Goal: Navigation & Orientation: Understand site structure

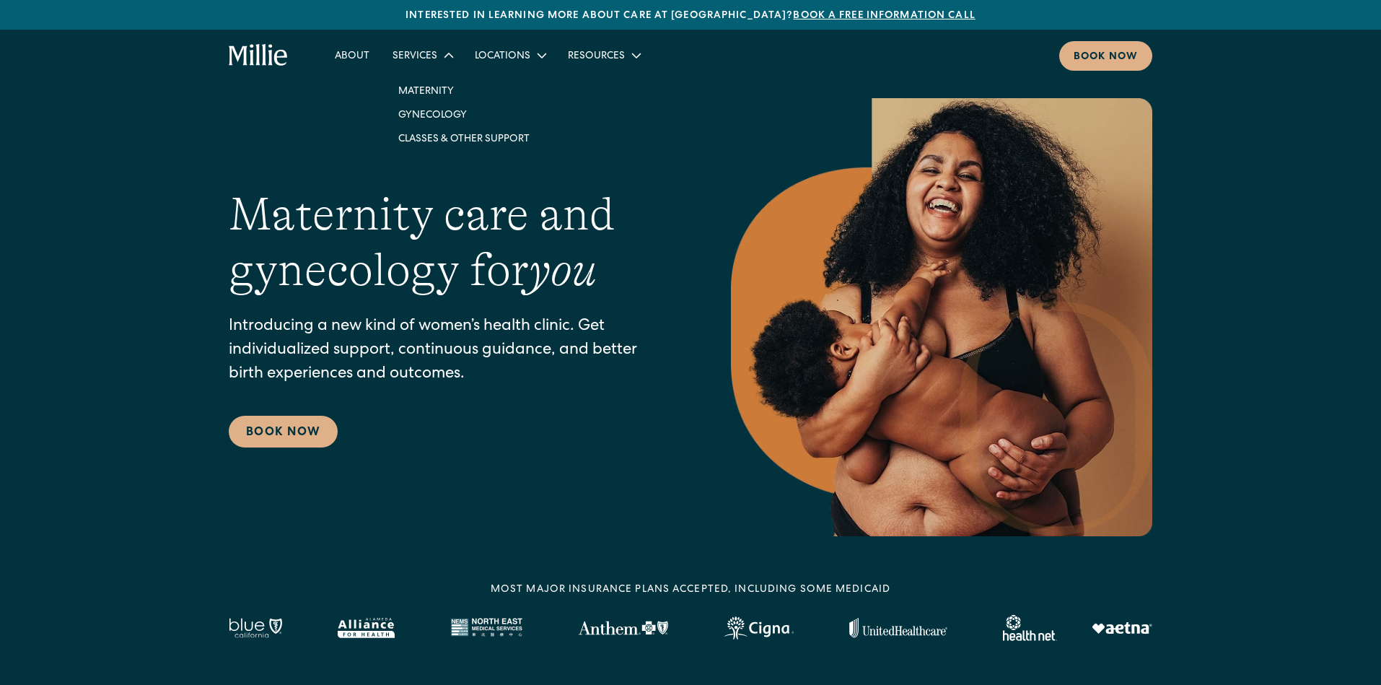
click at [434, 54] on div "Services" at bounding box center [414, 56] width 45 height 15
click at [423, 95] on link "Maternity" at bounding box center [464, 91] width 154 height 24
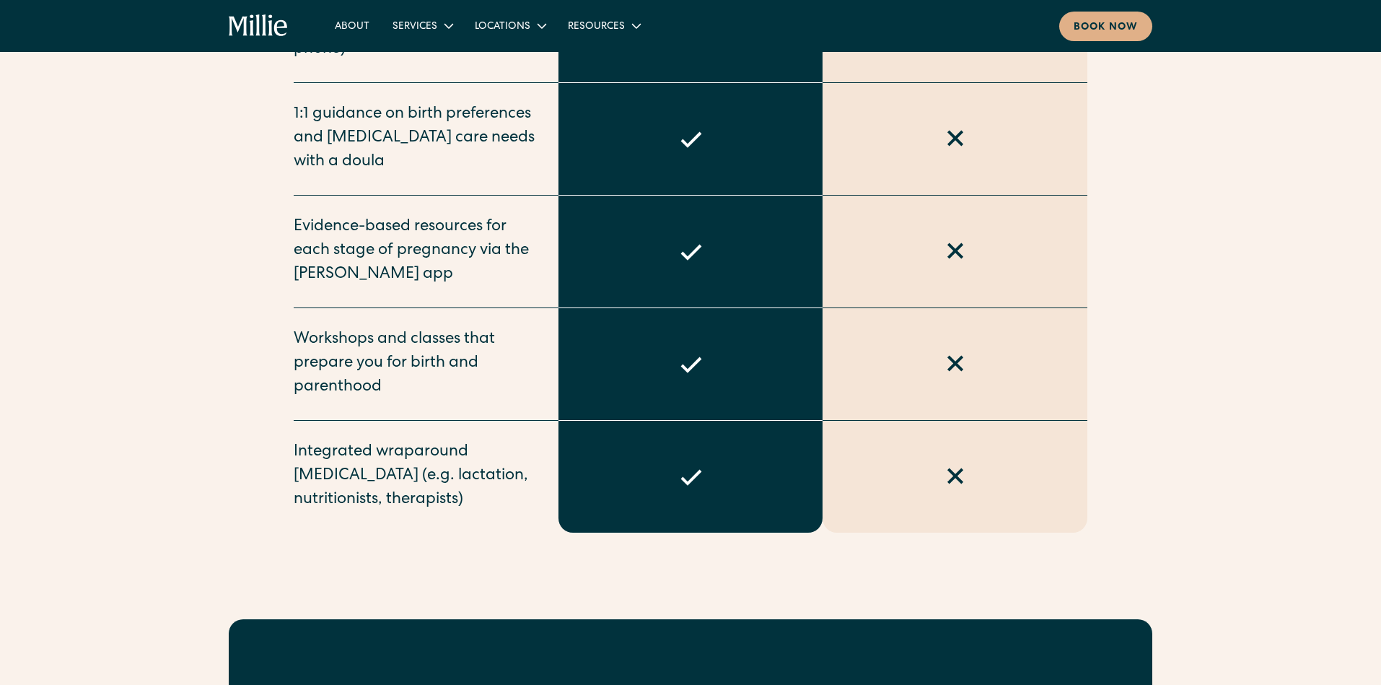
scroll to position [1467, 0]
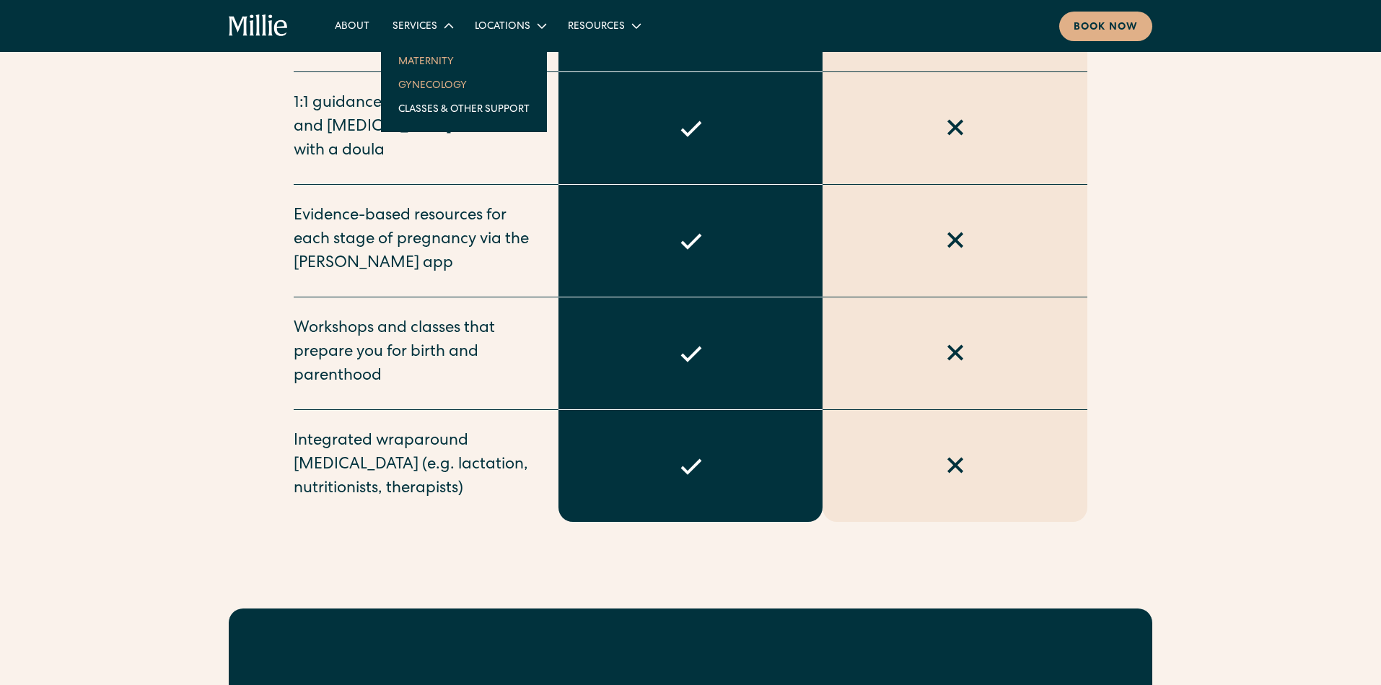
click at [432, 87] on link "Gynecology" at bounding box center [464, 85] width 154 height 24
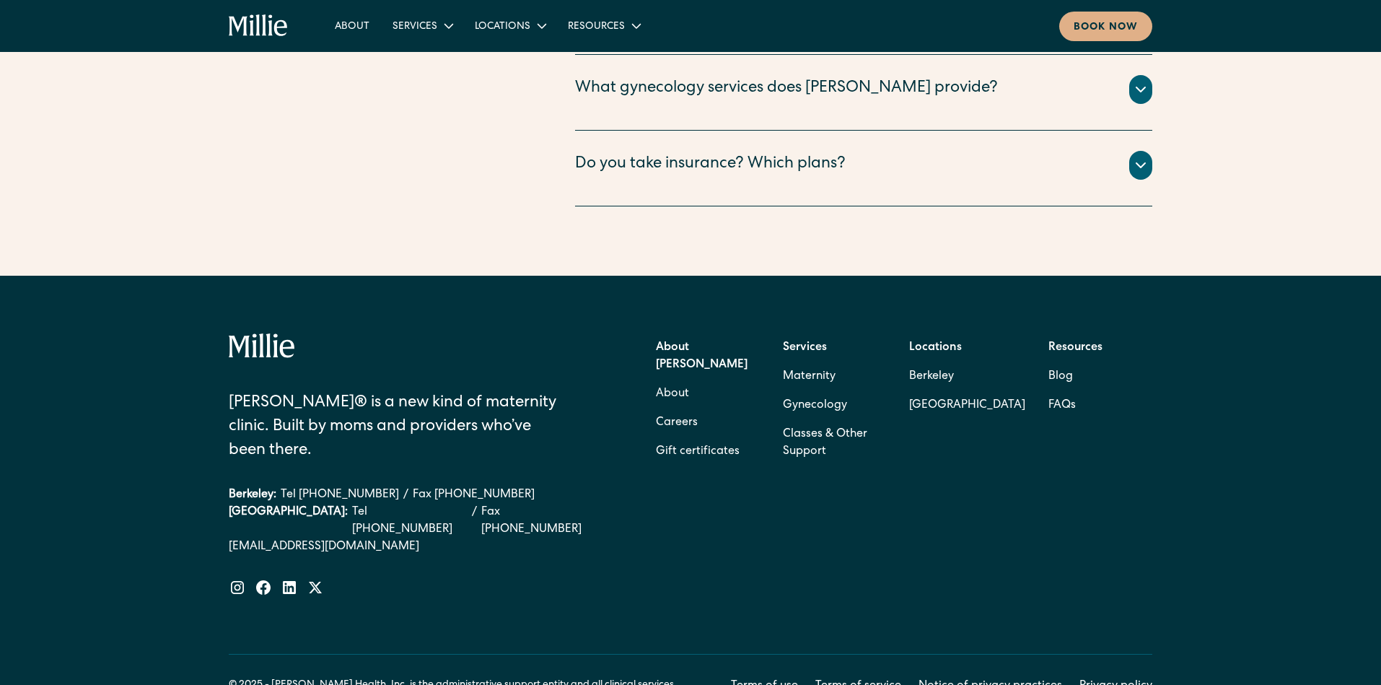
scroll to position [2949, 0]
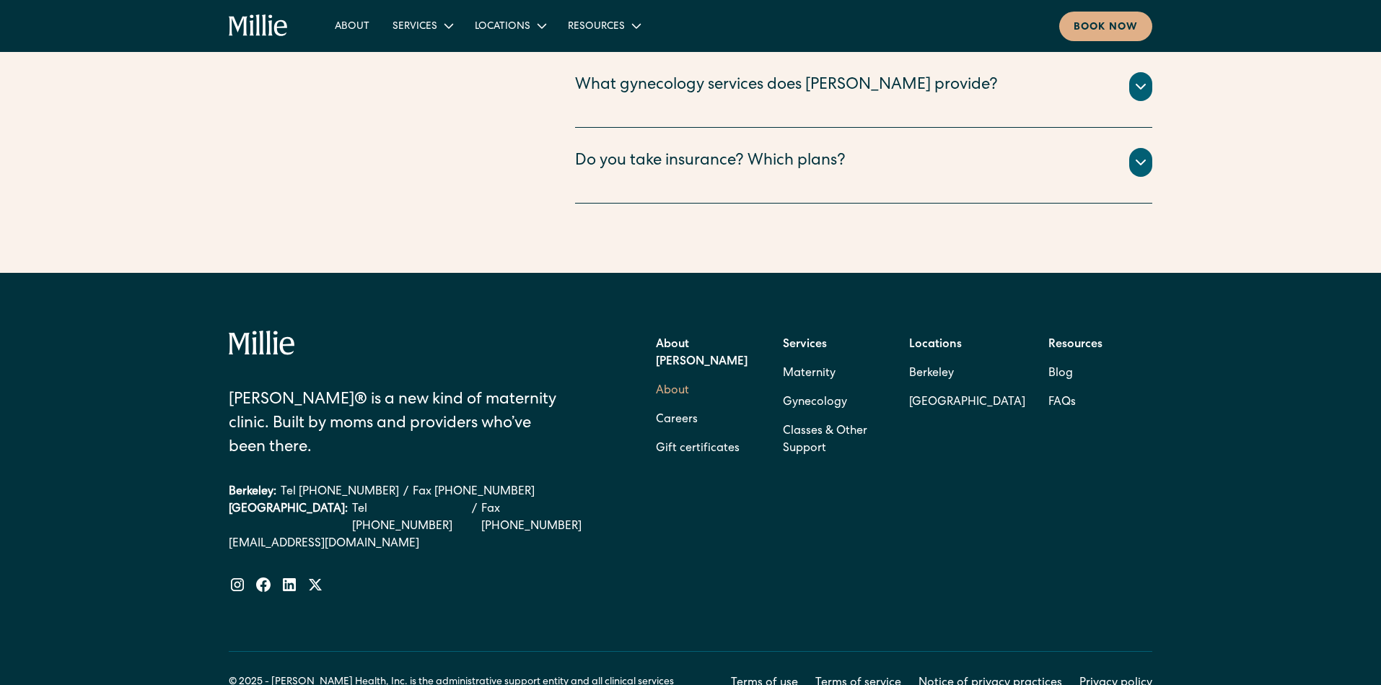
click at [680, 377] on link "About" at bounding box center [672, 391] width 33 height 29
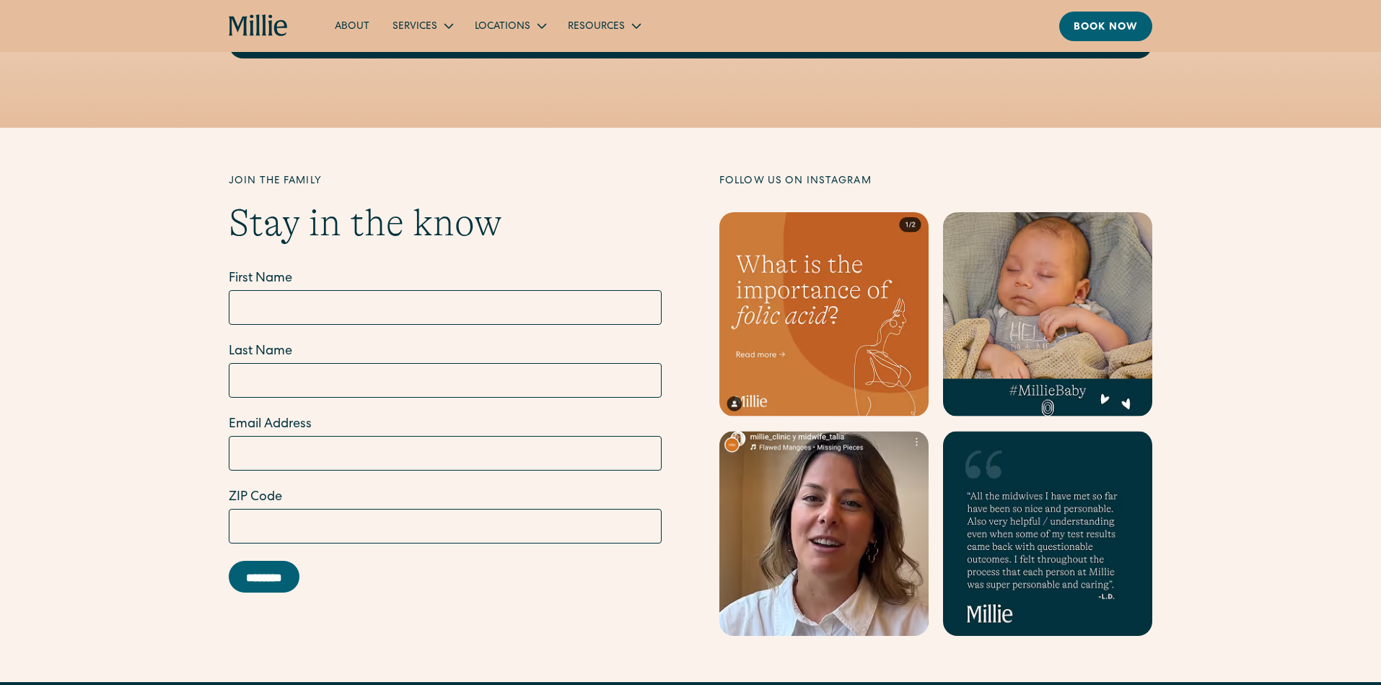
scroll to position [4116, 0]
